Goal: Information Seeking & Learning: Check status

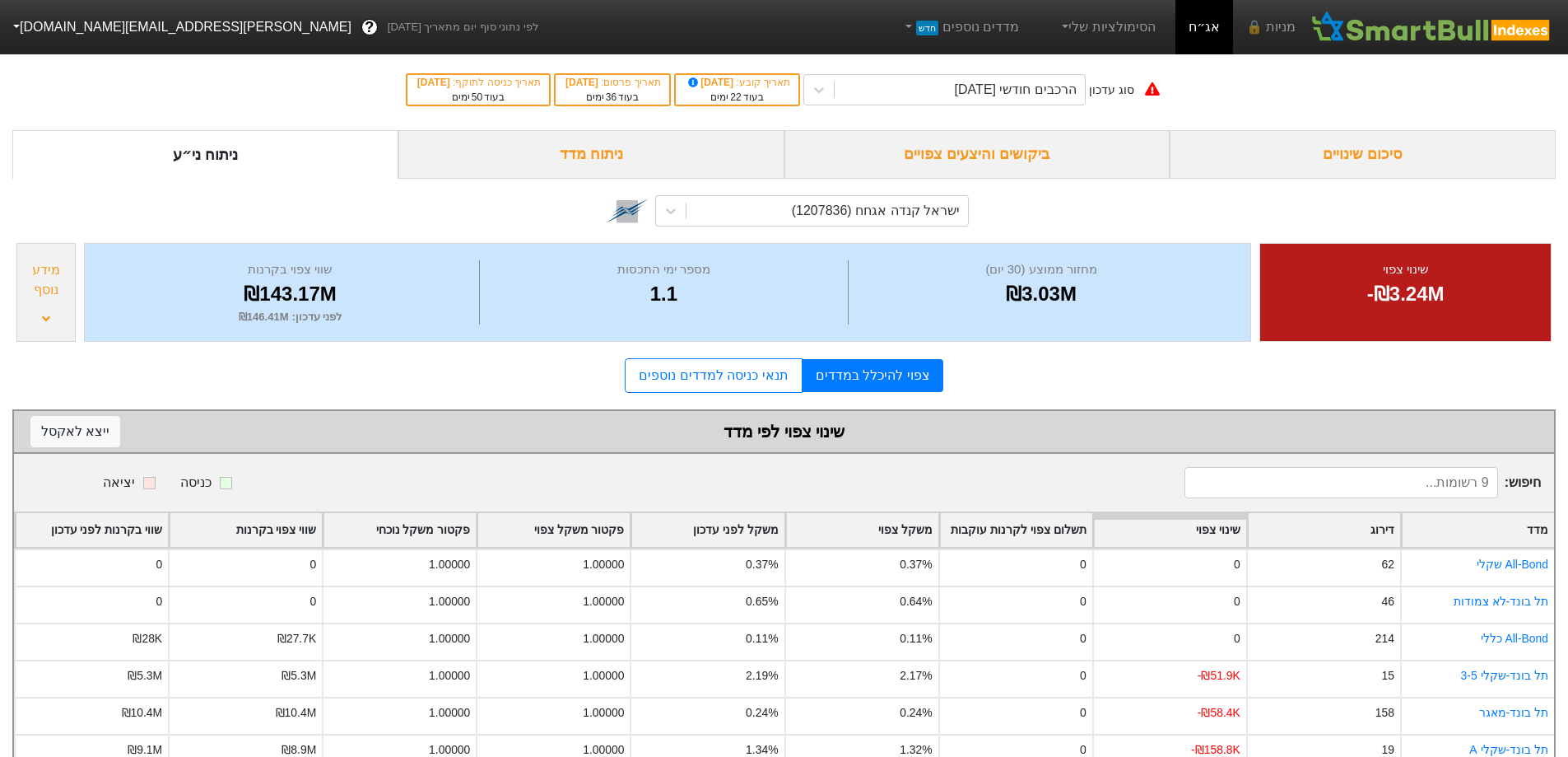
click at [1029, 165] on div "ביקושים והיצעים צפויים" at bounding box center [977, 154] width 386 height 49
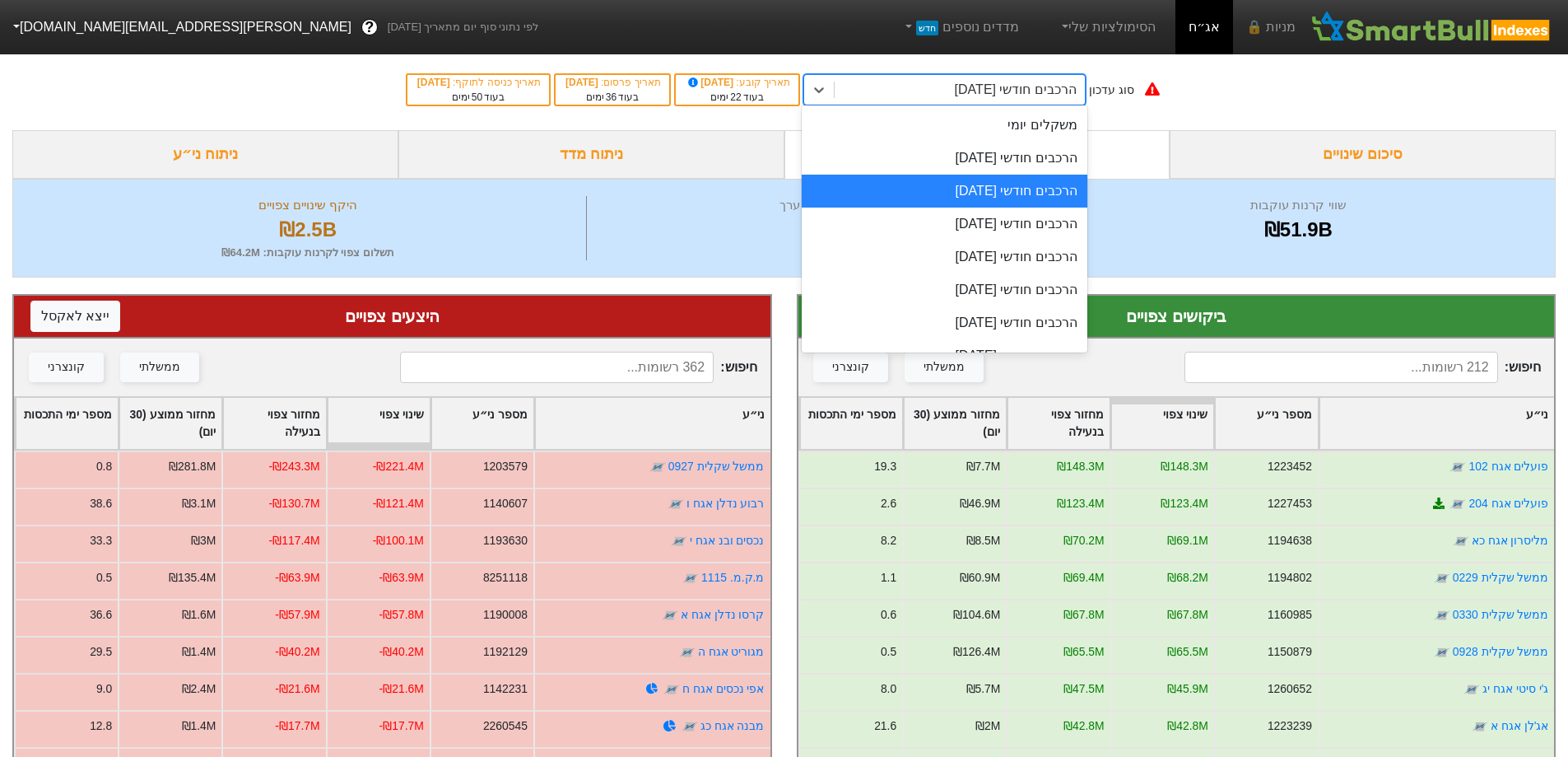
click at [1061, 90] on div "הרכבים חודשי [DATE]" at bounding box center [1015, 90] width 122 height 20
click at [1057, 155] on div "הרכבים חודשי [DATE]" at bounding box center [944, 158] width 286 height 33
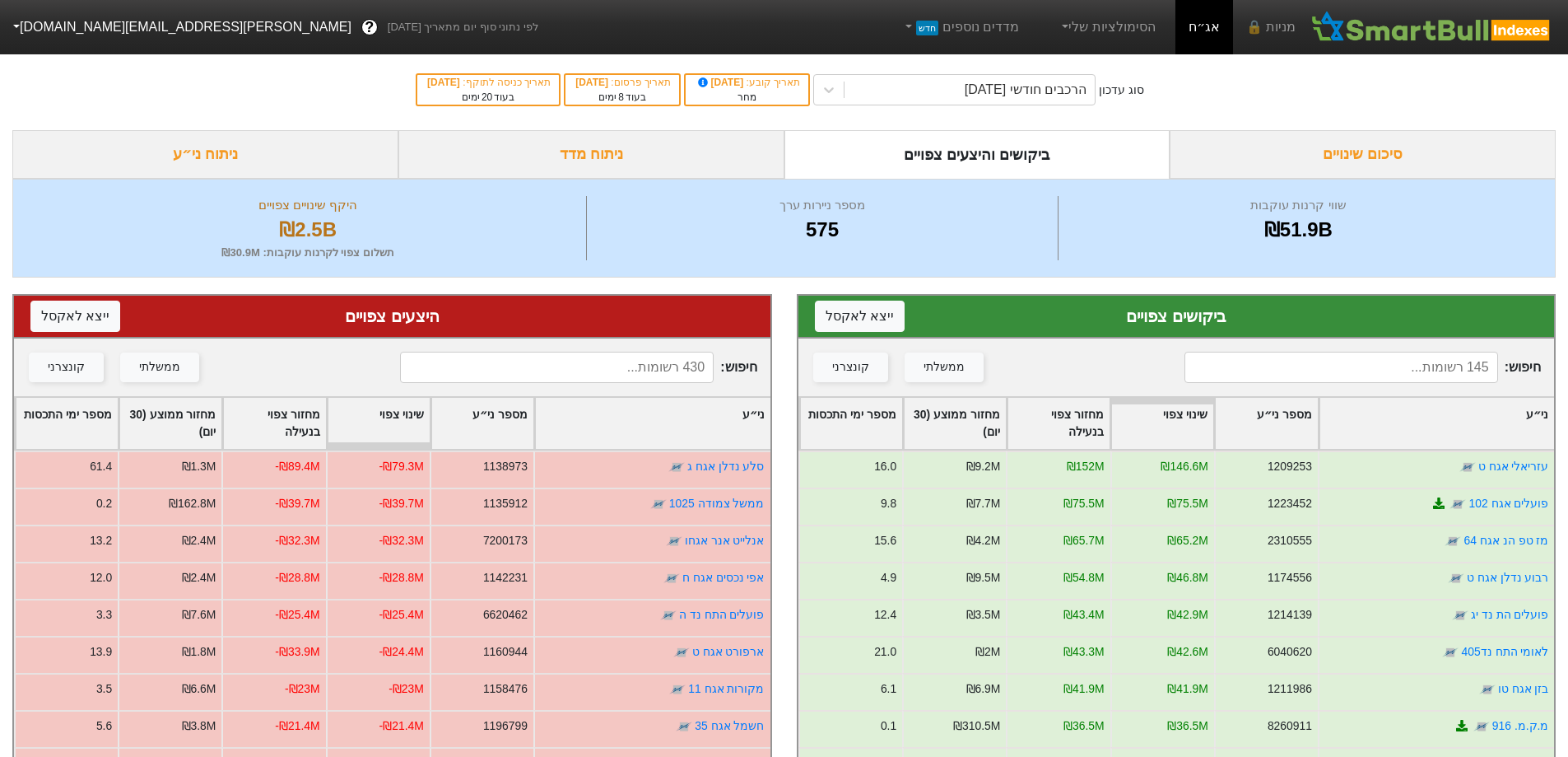
click at [1340, 359] on input at bounding box center [1341, 367] width 313 height 32
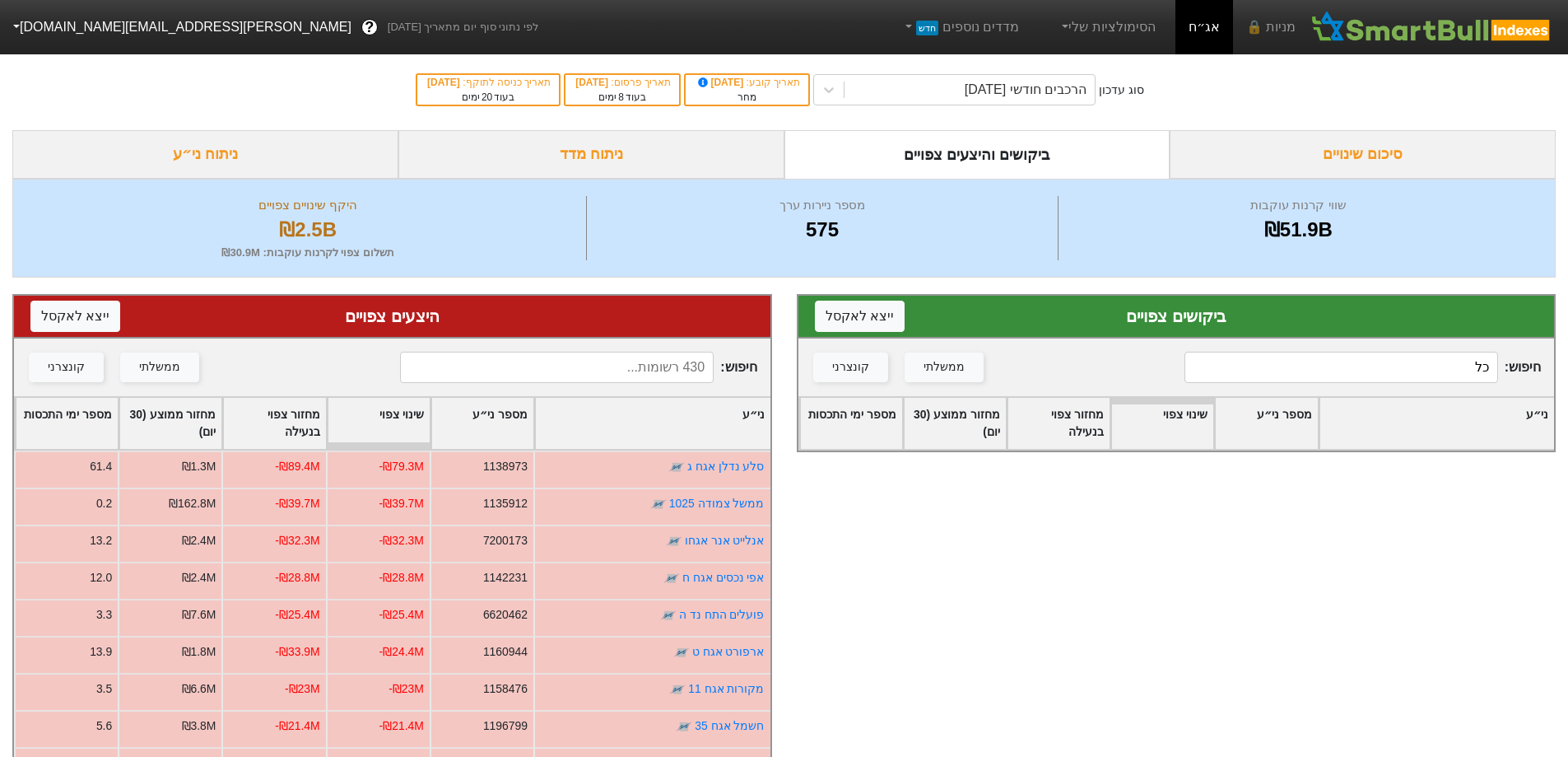
type input "כ"
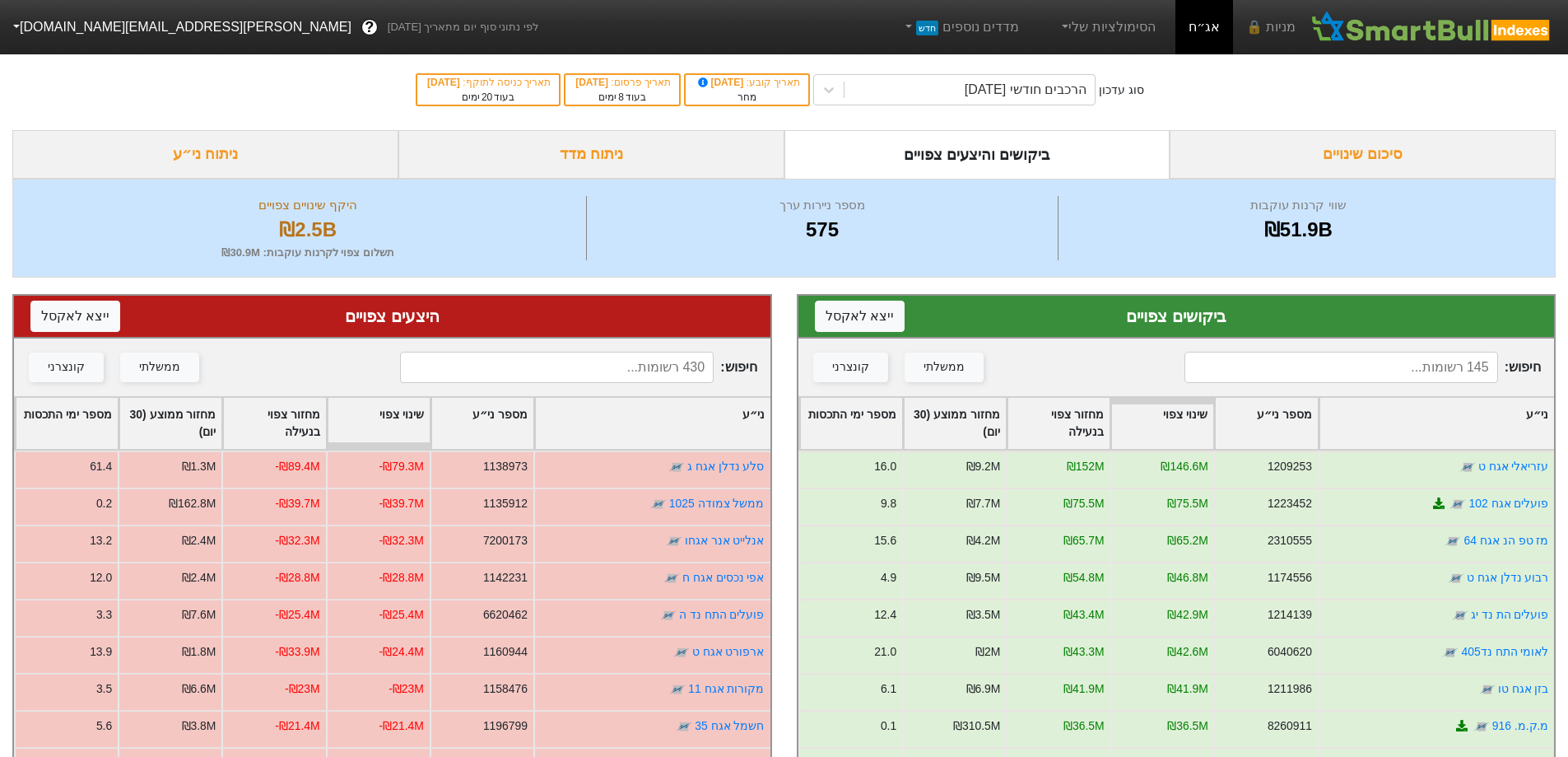
click at [610, 374] on input at bounding box center [557, 367] width 313 height 32
type input "כ"
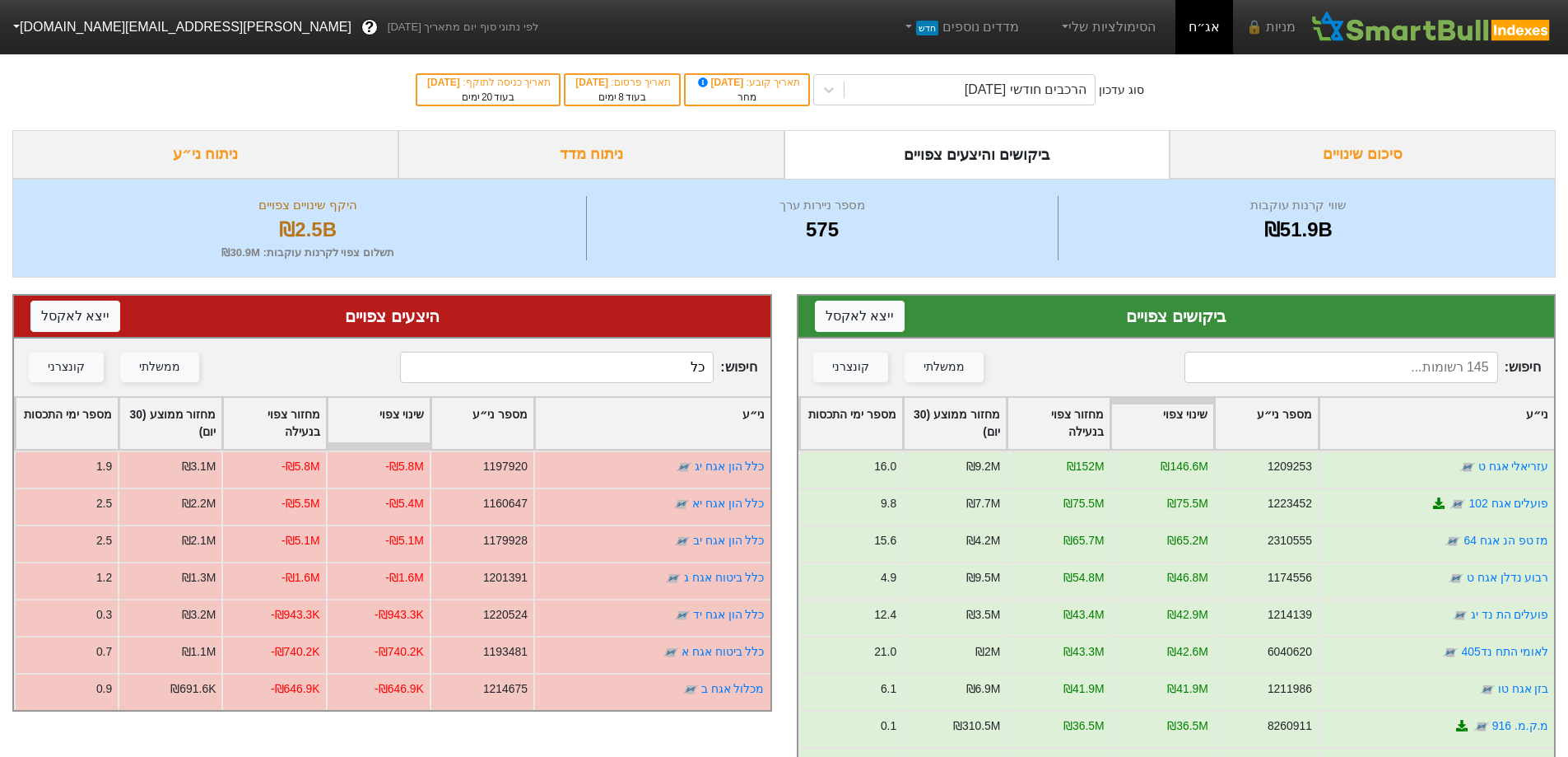
type input "כ"
